Goal: Obtain resource: Download file/media

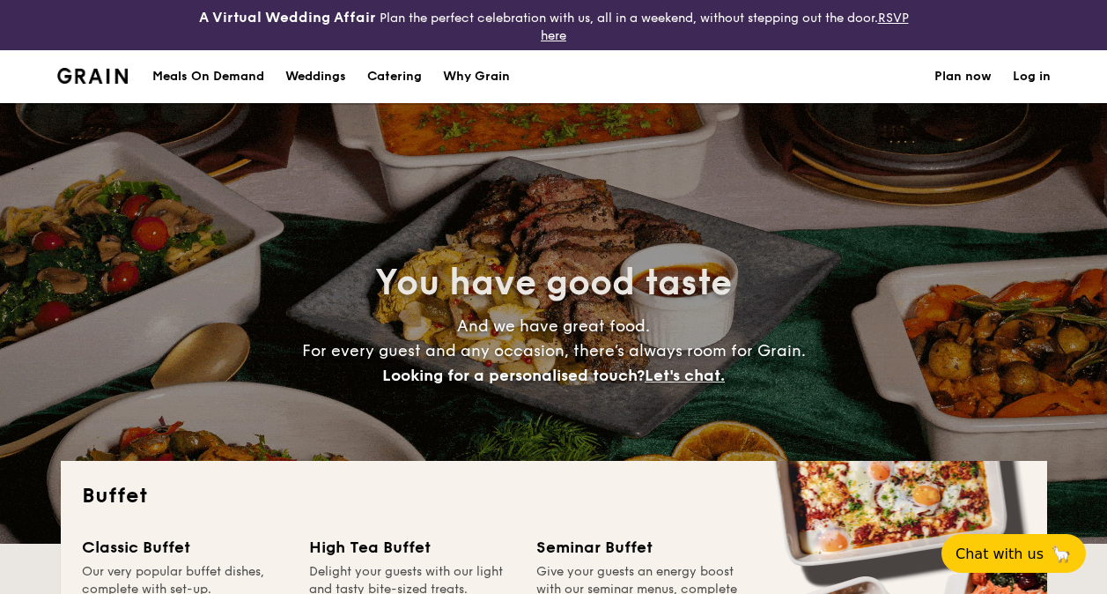
select select
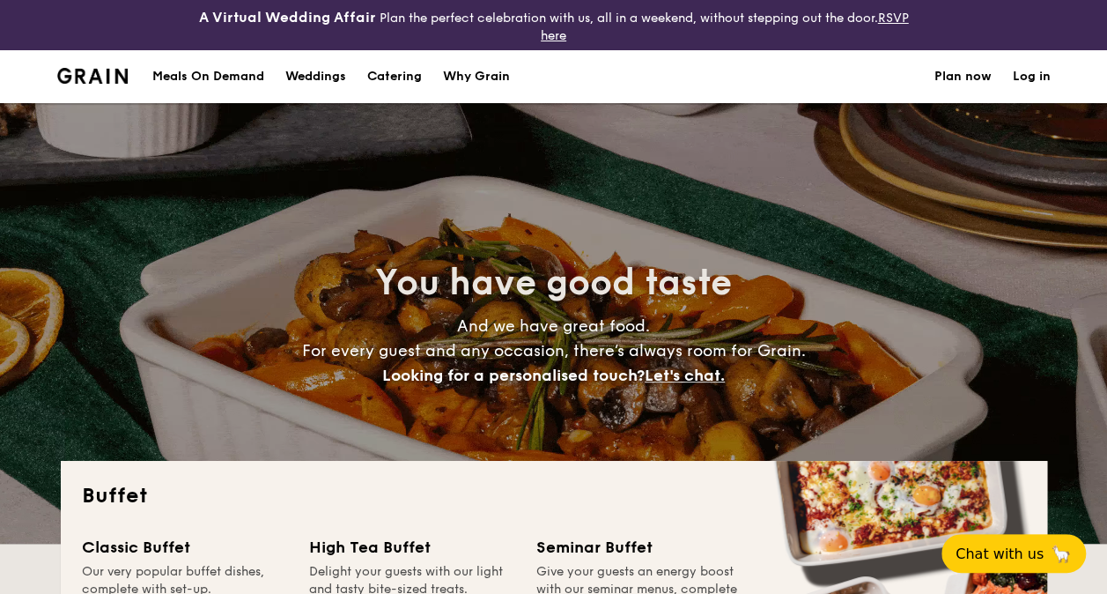
click at [402, 71] on h1 "Catering" at bounding box center [394, 76] width 55 height 53
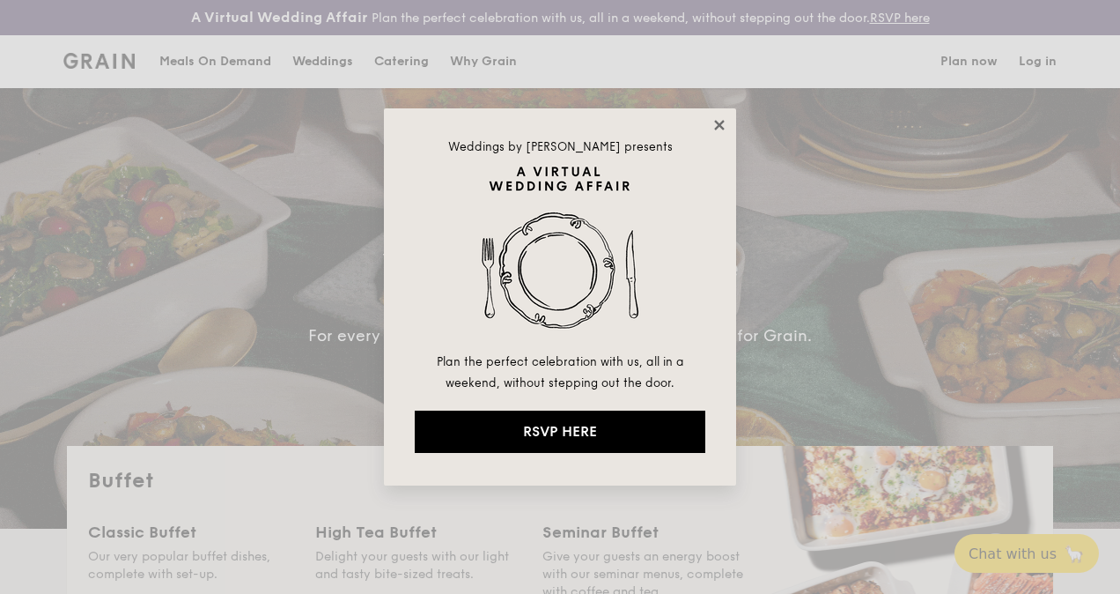
click at [726, 120] on icon at bounding box center [720, 125] width 16 height 16
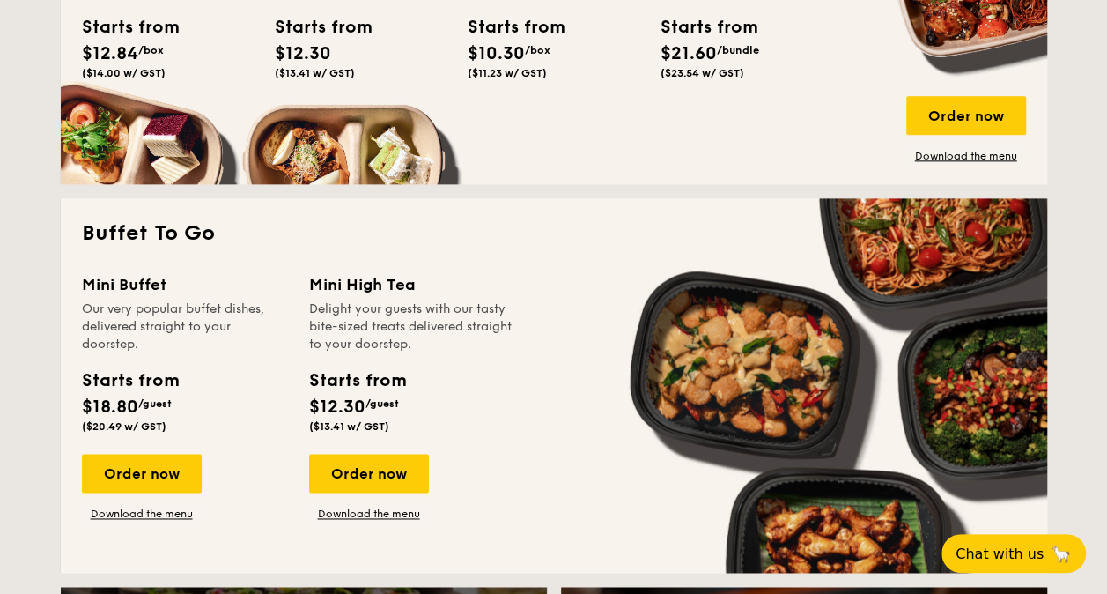
scroll to position [1057, 0]
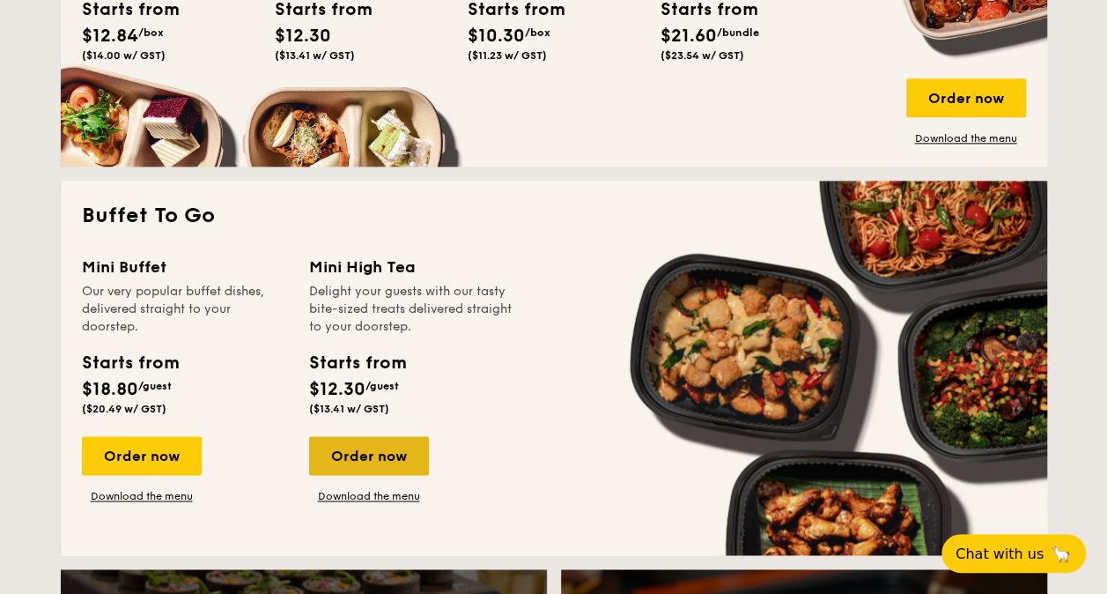
click at [365, 455] on div "Order now" at bounding box center [369, 455] width 120 height 39
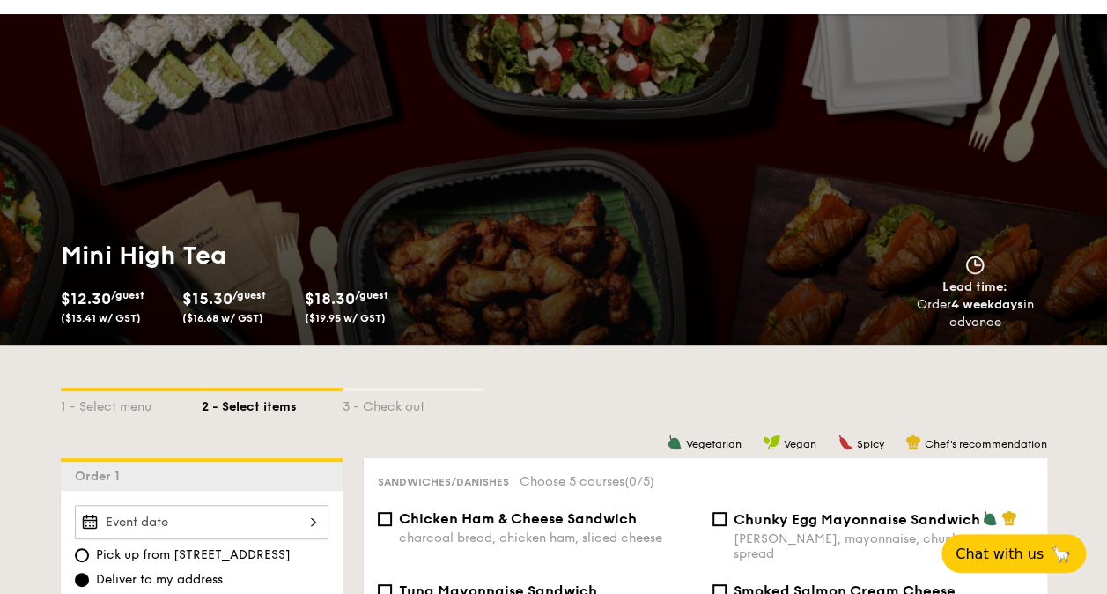
scroll to position [88, 0]
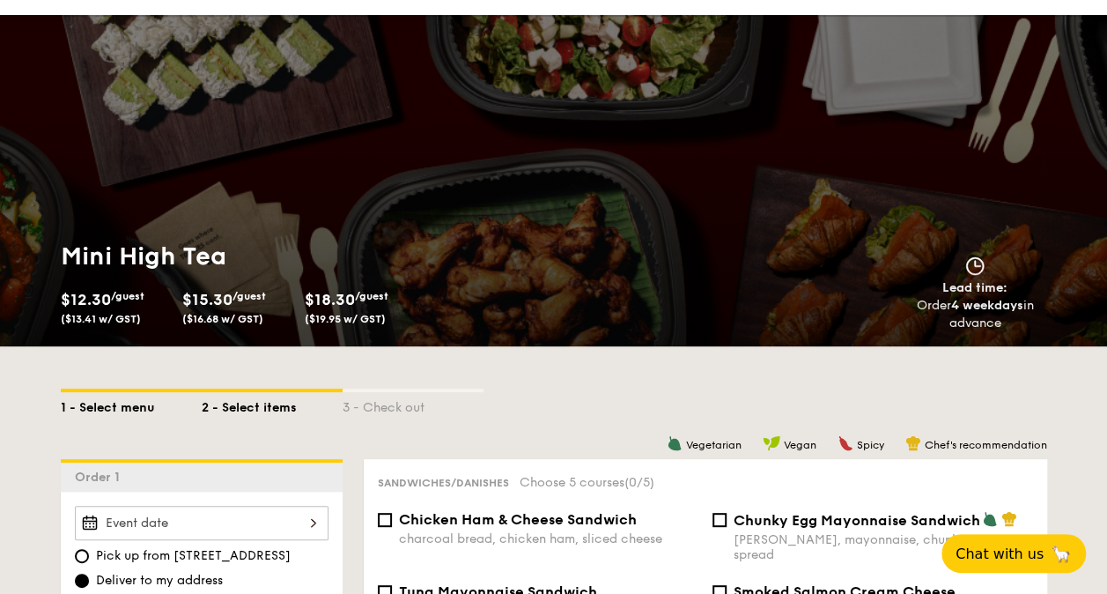
click at [131, 393] on div "1 - Select menu" at bounding box center [131, 404] width 141 height 25
select select
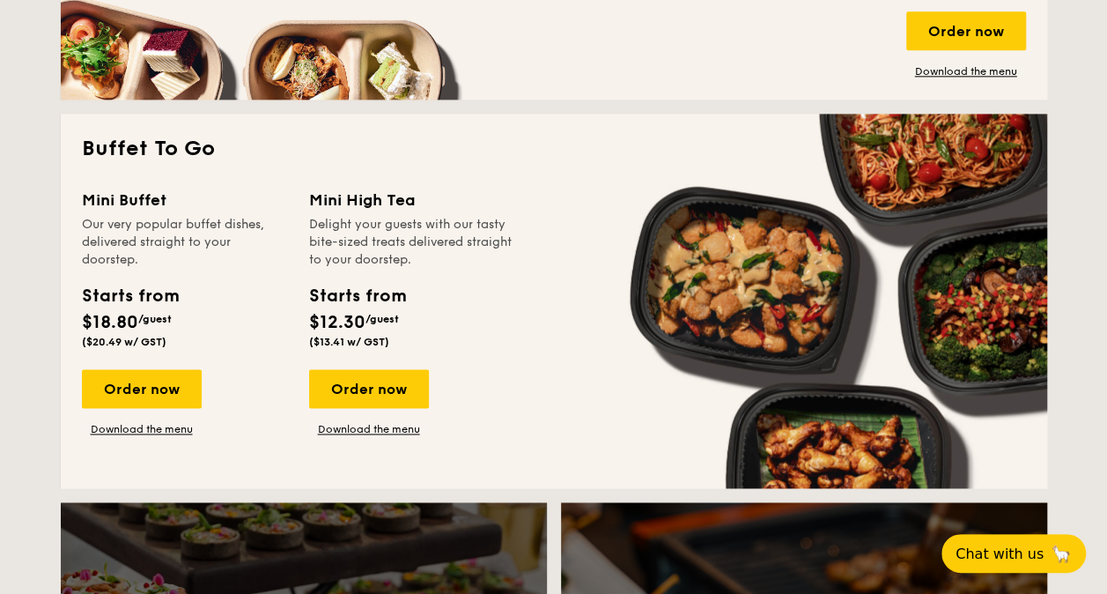
scroll to position [1233, 0]
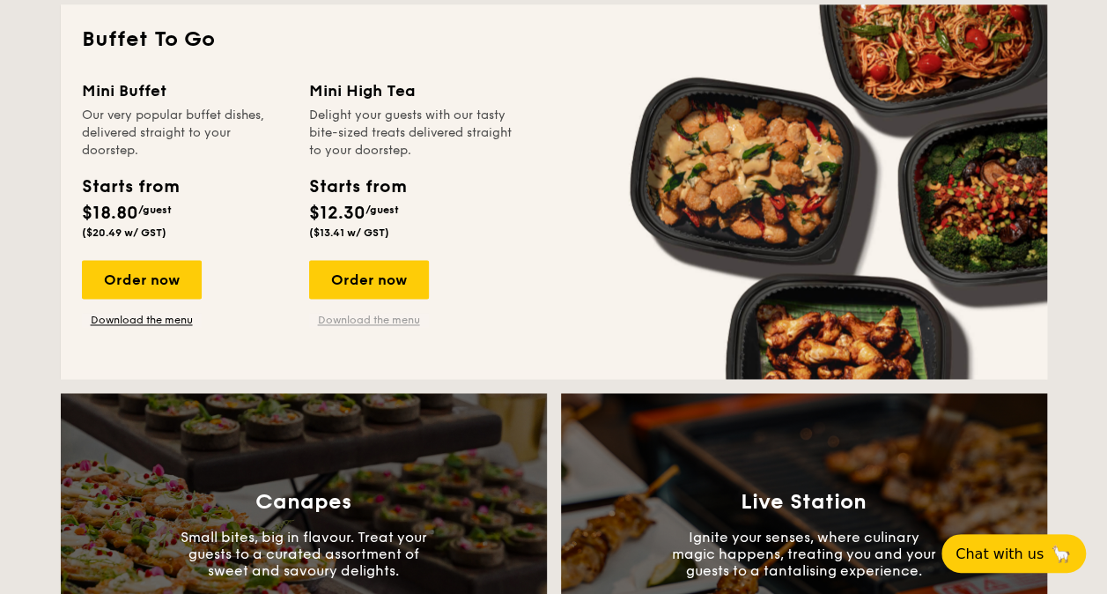
click at [356, 314] on link "Download the menu" at bounding box center [369, 320] width 120 height 14
